Goal: Task Accomplishment & Management: Manage account settings

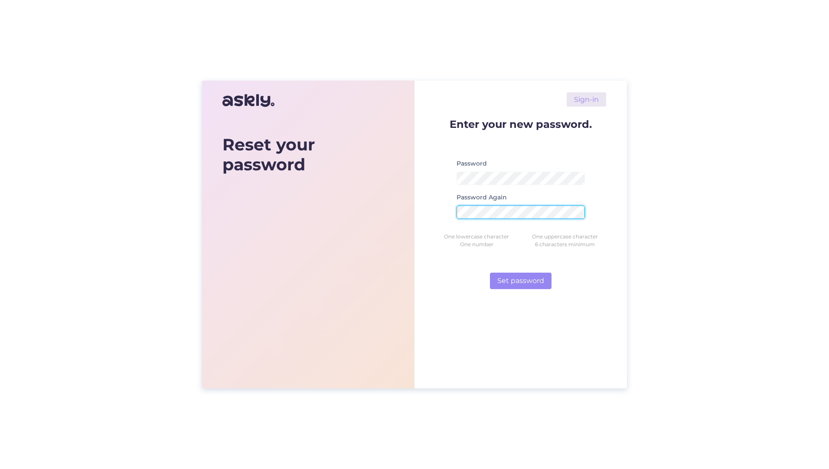
click at [490, 273] on button "Set password" at bounding box center [521, 281] width 62 height 16
click at [529, 334] on div "Sign-in Enter your new password. Password Password Again Password must match On…" at bounding box center [520, 235] width 212 height 308
click at [517, 282] on button "Set password" at bounding box center [521, 281] width 62 height 16
click at [441, 190] on form "Enter your new password. Password Password Again Password must match One lowerc…" at bounding box center [520, 204] width 171 height 170
click at [614, 198] on div "Sign-in Enter your new password. Password Password Again Password must match On…" at bounding box center [520, 235] width 212 height 308
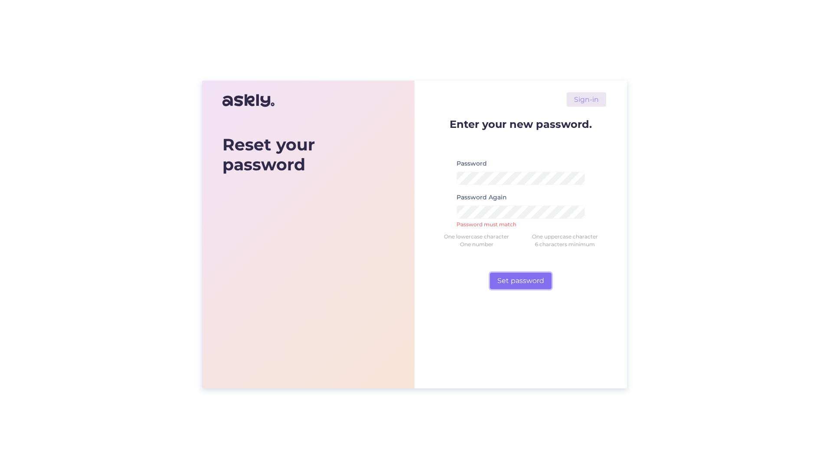
click at [527, 284] on button "Set password" at bounding box center [521, 281] width 62 height 16
click at [426, 188] on div "Sign-in Enter your new password. Password Password must match requirements Pass…" at bounding box center [520, 235] width 212 height 308
click at [461, 287] on form "Enter your new password. Password Password must match requirements Password Aga…" at bounding box center [520, 204] width 171 height 170
click at [521, 285] on button "Set password" at bounding box center [521, 281] width 62 height 16
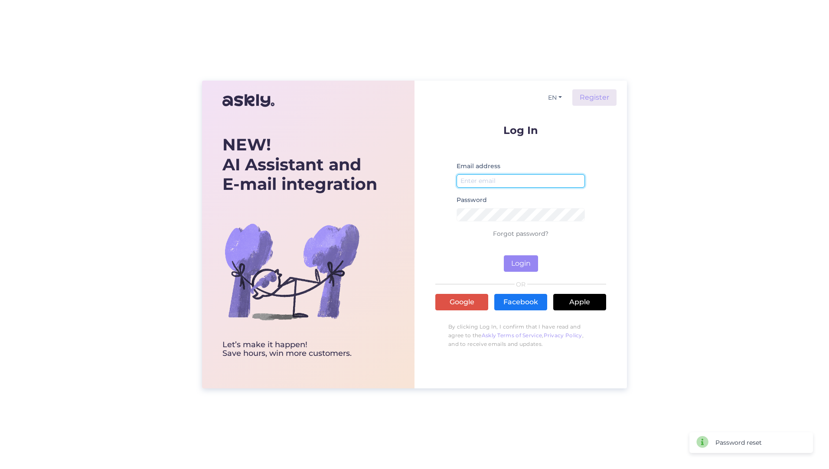
type input "Are Laur"
click at [524, 264] on button "Login" at bounding box center [521, 263] width 34 height 16
